Goal: Contribute content: Add original content to the website for others to see

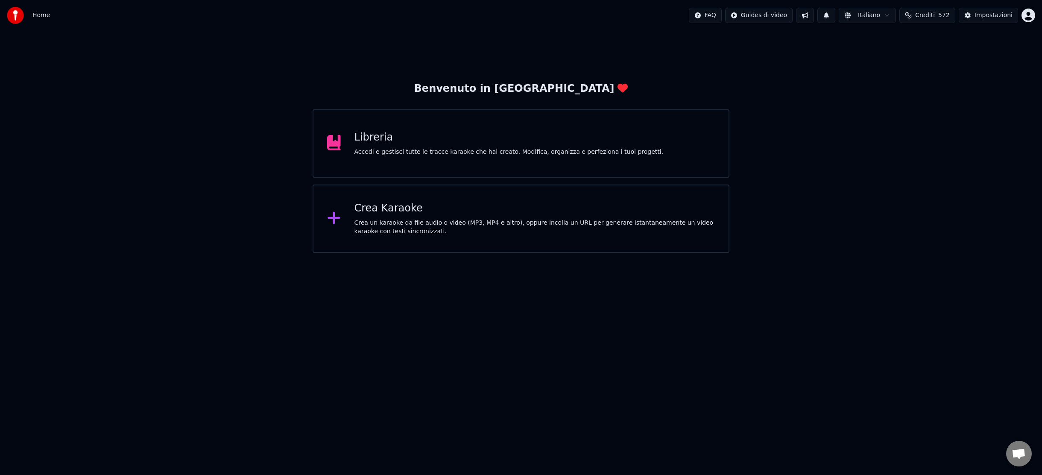
click at [377, 151] on div "Accedi e gestisci tutte le tracce karaoke che hai creato. Modifica, organizza e…" at bounding box center [509, 152] width 309 height 9
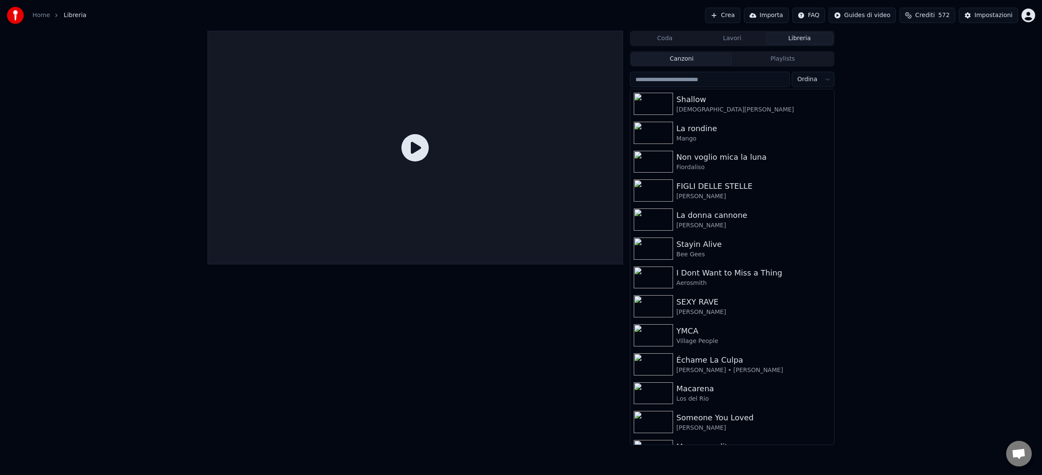
click at [725, 16] on button "Crea" at bounding box center [722, 15] width 35 height 15
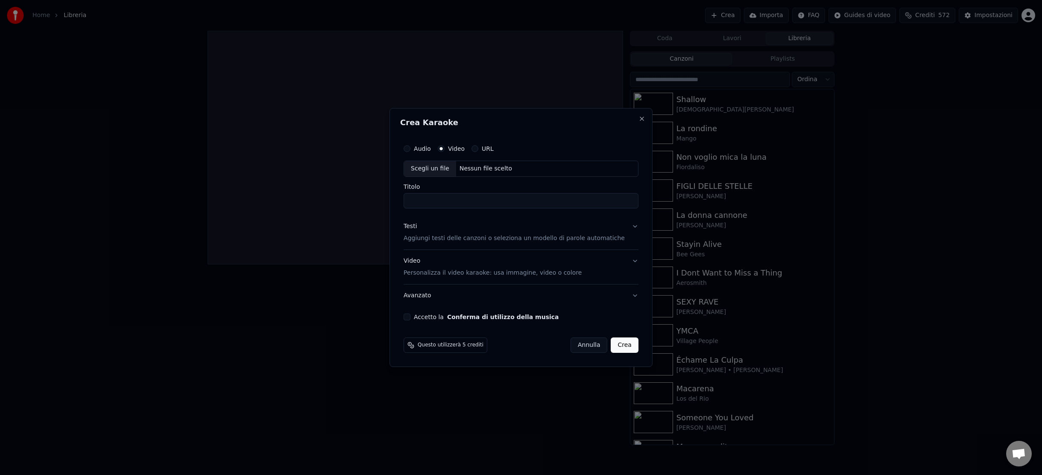
click at [489, 169] on div "Nessun file scelto" at bounding box center [485, 168] width 59 height 9
click at [410, 150] on button "Audio" at bounding box center [407, 148] width 7 height 7
click at [501, 167] on div "/Volumes/12 Tb Hd/KANTATUTTI/VIDEO PRONTI BLACK/SFONDI OK/SFONDO SPAZIO.mp4" at bounding box center [528, 168] width 145 height 9
type input "**********"
click at [472, 238] on p "Aggiungi testi delle canzoni o seleziona un modello di parole automatiche" at bounding box center [514, 238] width 221 height 9
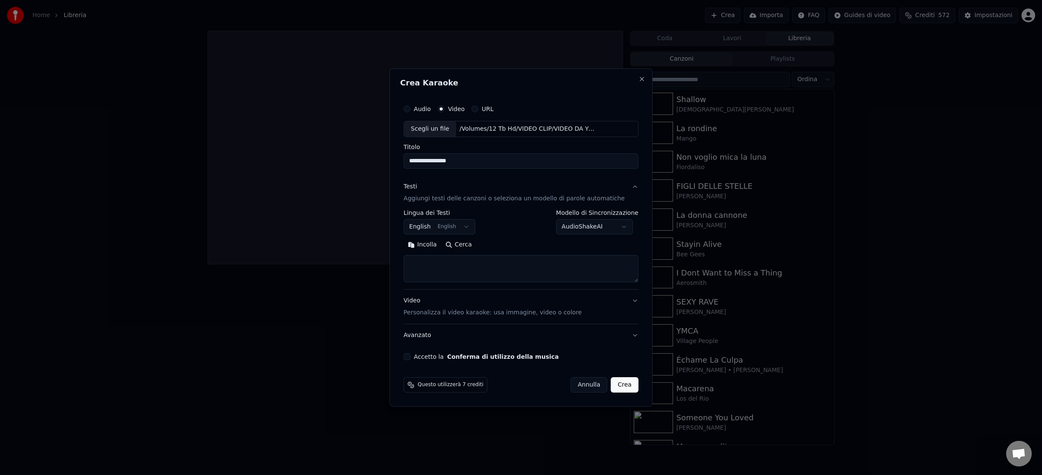
click at [457, 263] on textarea at bounding box center [521, 268] width 235 height 27
paste textarea "**********"
type textarea "**********"
click at [410, 356] on button "Accetto la Conferma di utilizzo della musica" at bounding box center [407, 356] width 7 height 7
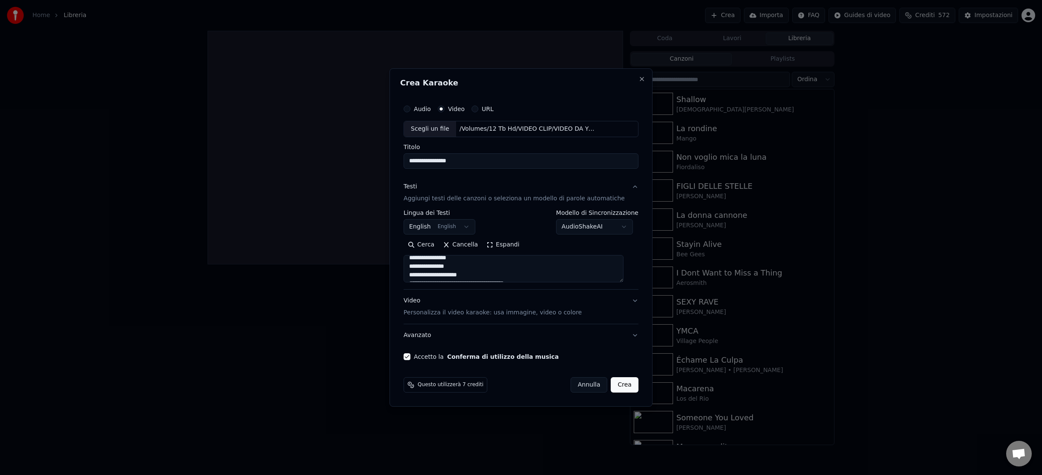
click at [471, 223] on button "English English" at bounding box center [440, 226] width 72 height 15
select select "**"
click at [618, 384] on button "Crea" at bounding box center [624, 384] width 27 height 15
select select
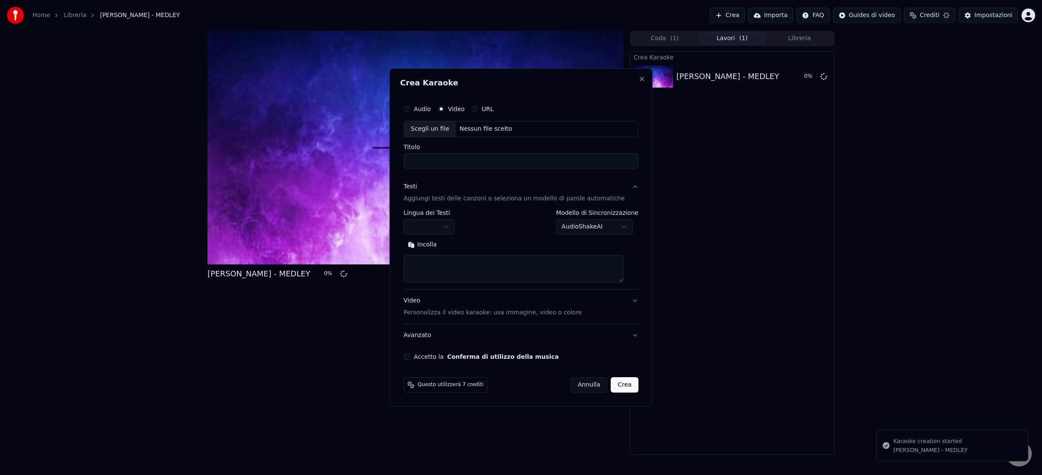
scroll to position [0, 0]
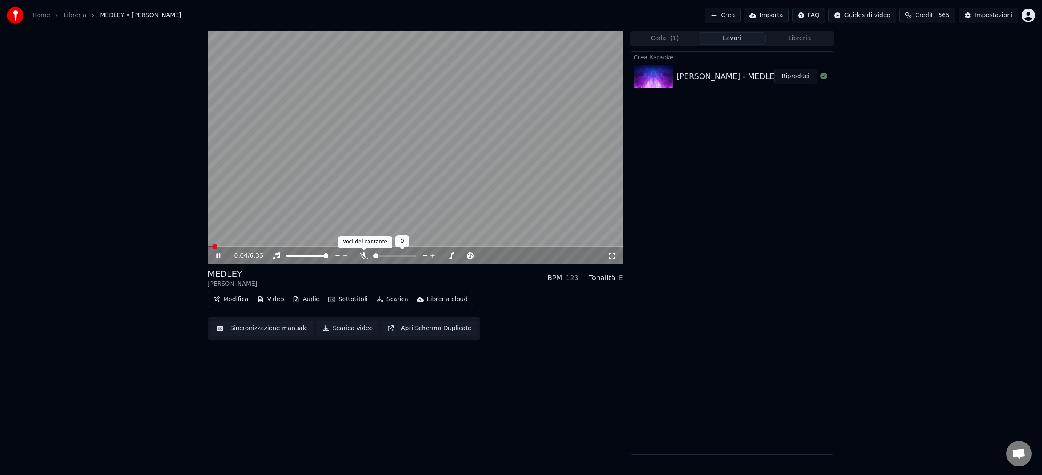
click at [363, 256] on icon at bounding box center [364, 255] width 9 height 7
click at [218, 256] on icon at bounding box center [224, 255] width 20 height 7
click at [209, 246] on span at bounding box center [209, 247] width 2 height 2
click at [218, 256] on icon at bounding box center [218, 256] width 5 height 6
click at [417, 246] on span at bounding box center [416, 247] width 416 height 2
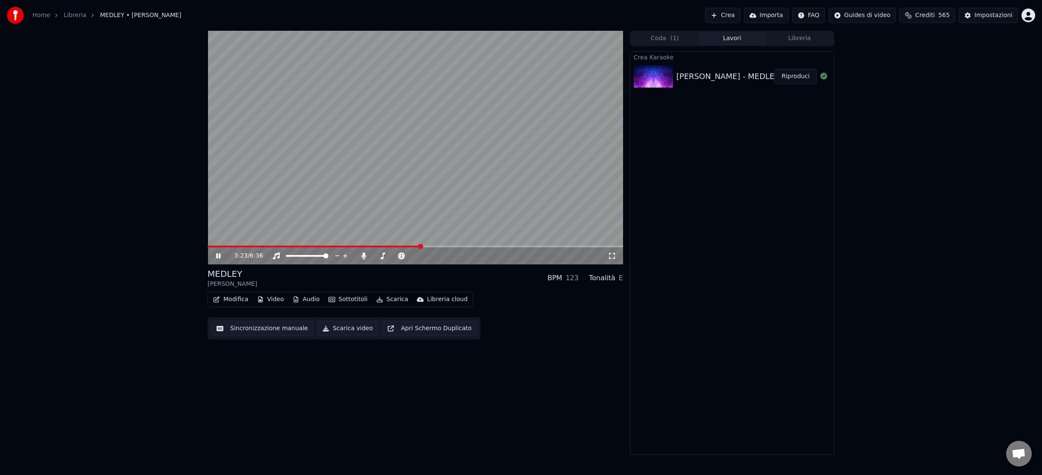
click at [538, 247] on span at bounding box center [416, 247] width 416 height 2
click at [597, 246] on span at bounding box center [416, 247] width 416 height 2
click at [218, 254] on icon at bounding box center [224, 255] width 20 height 7
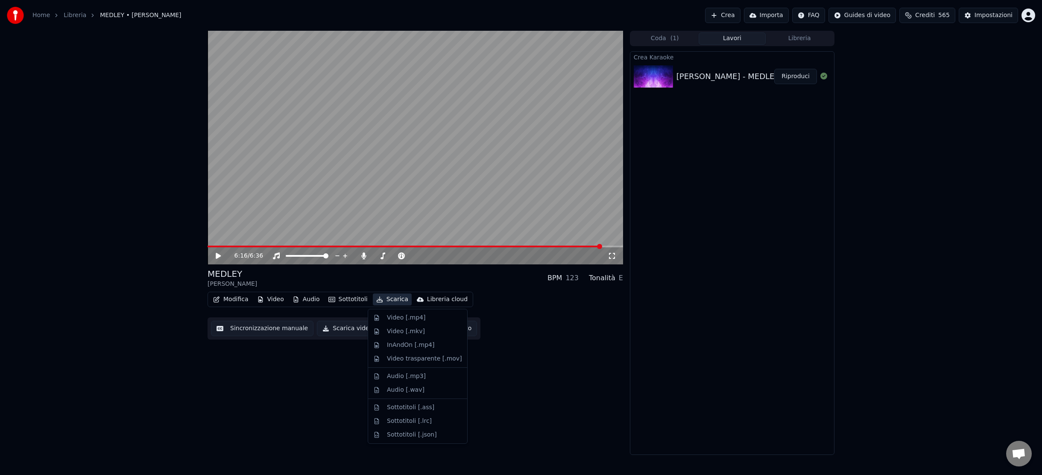
click at [390, 299] on button "Scarica" at bounding box center [392, 299] width 39 height 12
click at [393, 317] on div "Video [.mp4]" at bounding box center [406, 318] width 38 height 9
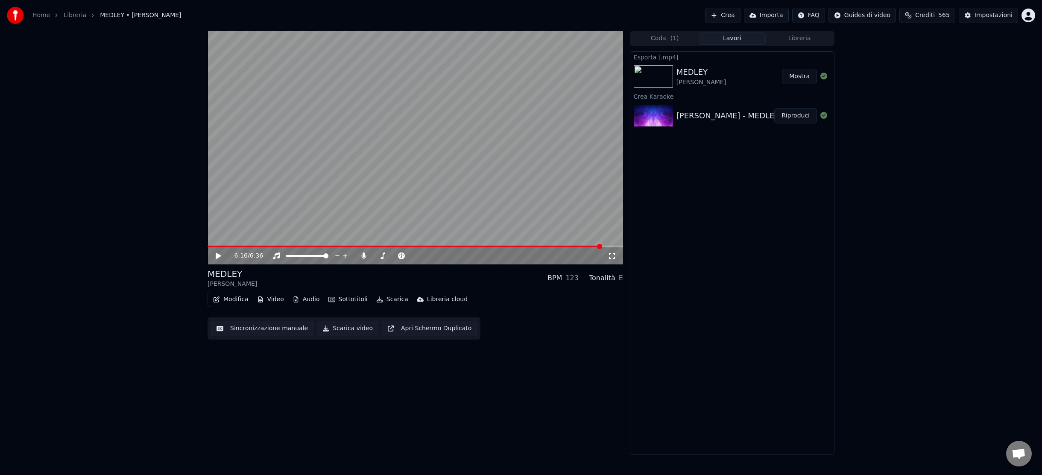
click at [801, 79] on button "Mostra" at bounding box center [799, 76] width 35 height 15
